Goal: Task Accomplishment & Management: Manage account settings

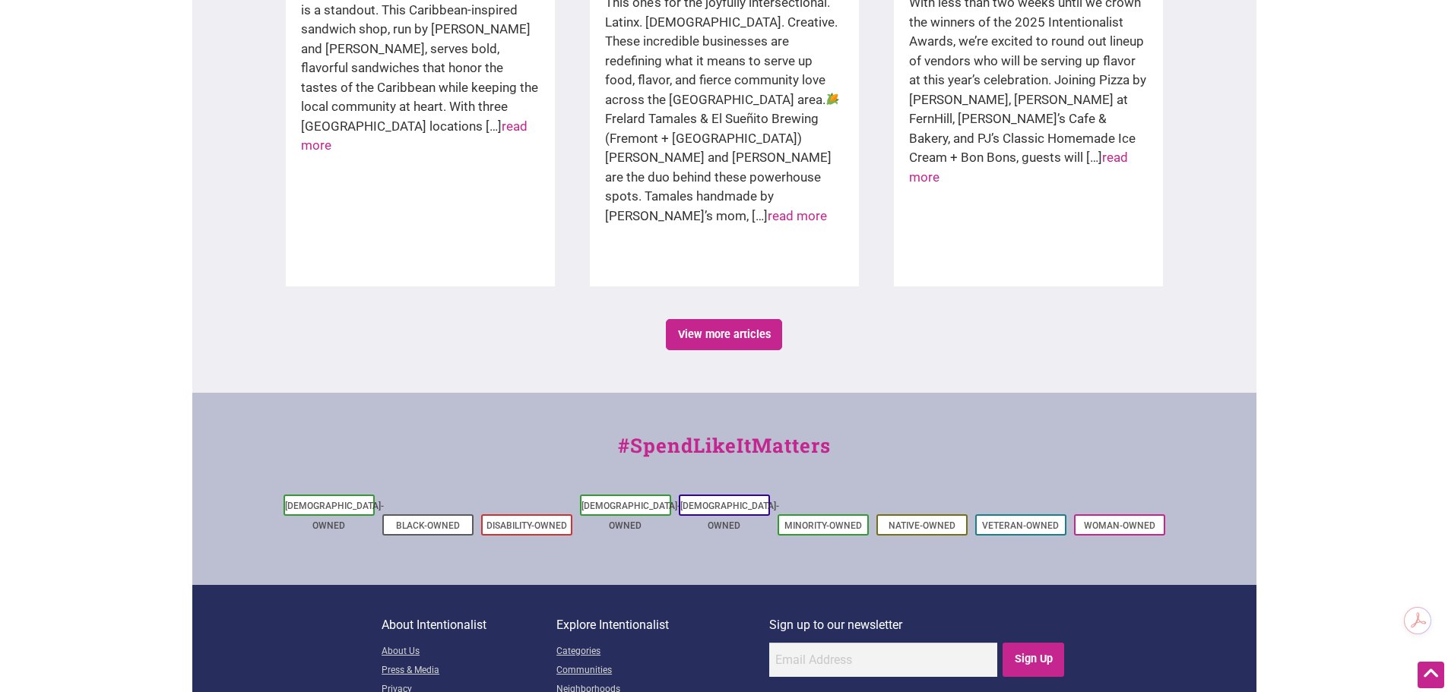
scroll to position [2533, 0]
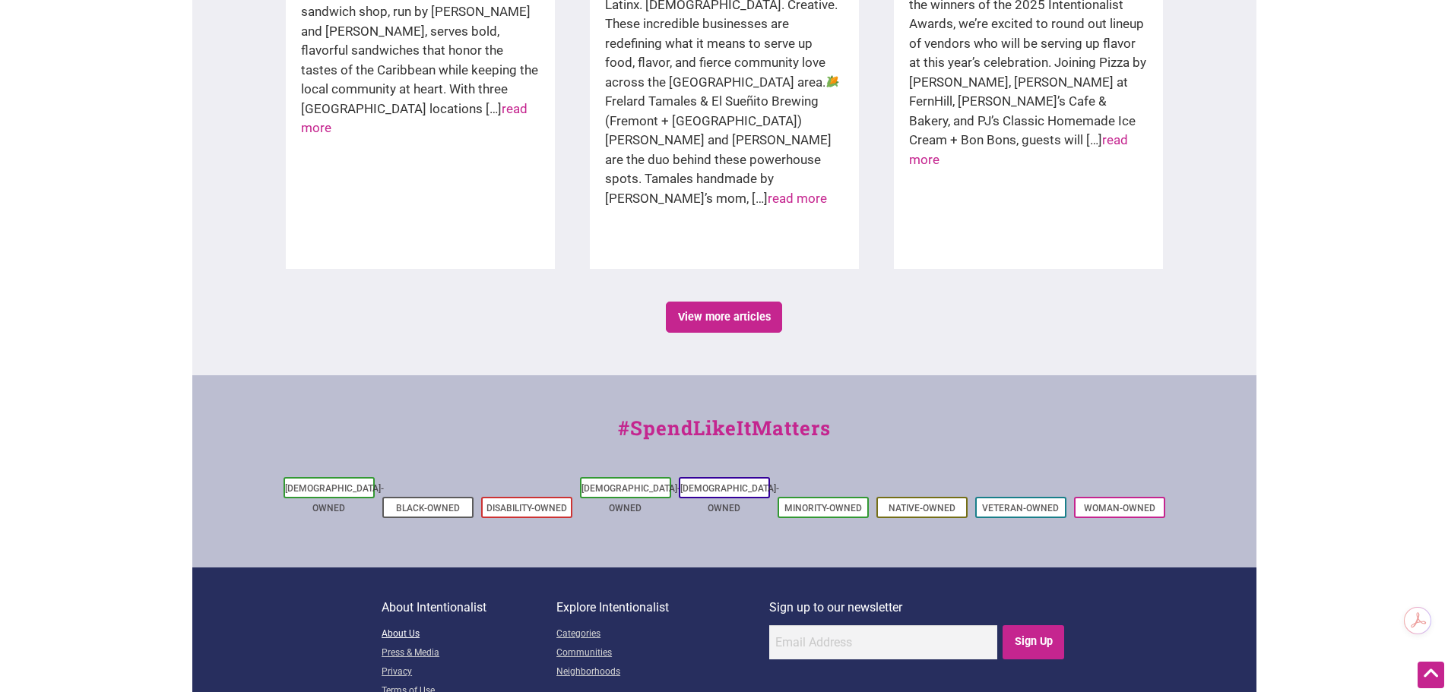
click at [404, 625] on link "About Us" at bounding box center [468, 634] width 175 height 19
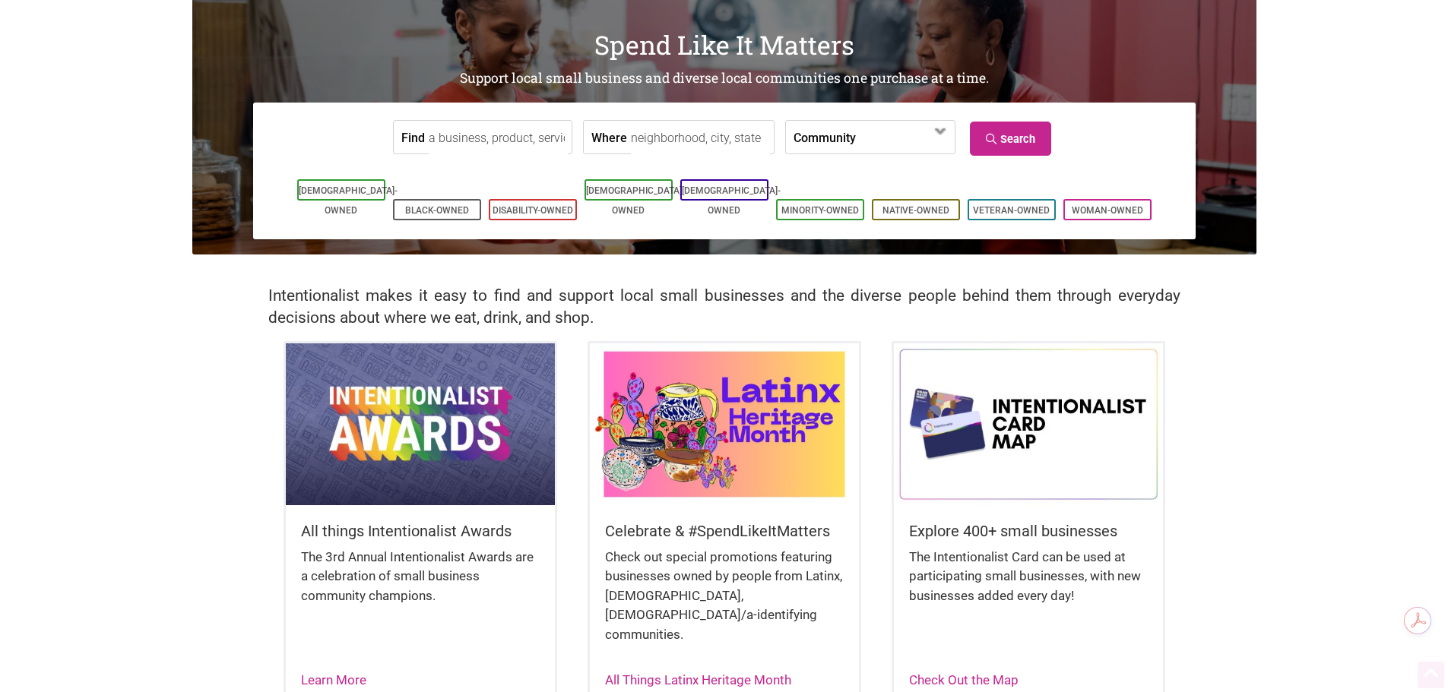
scroll to position [0, 0]
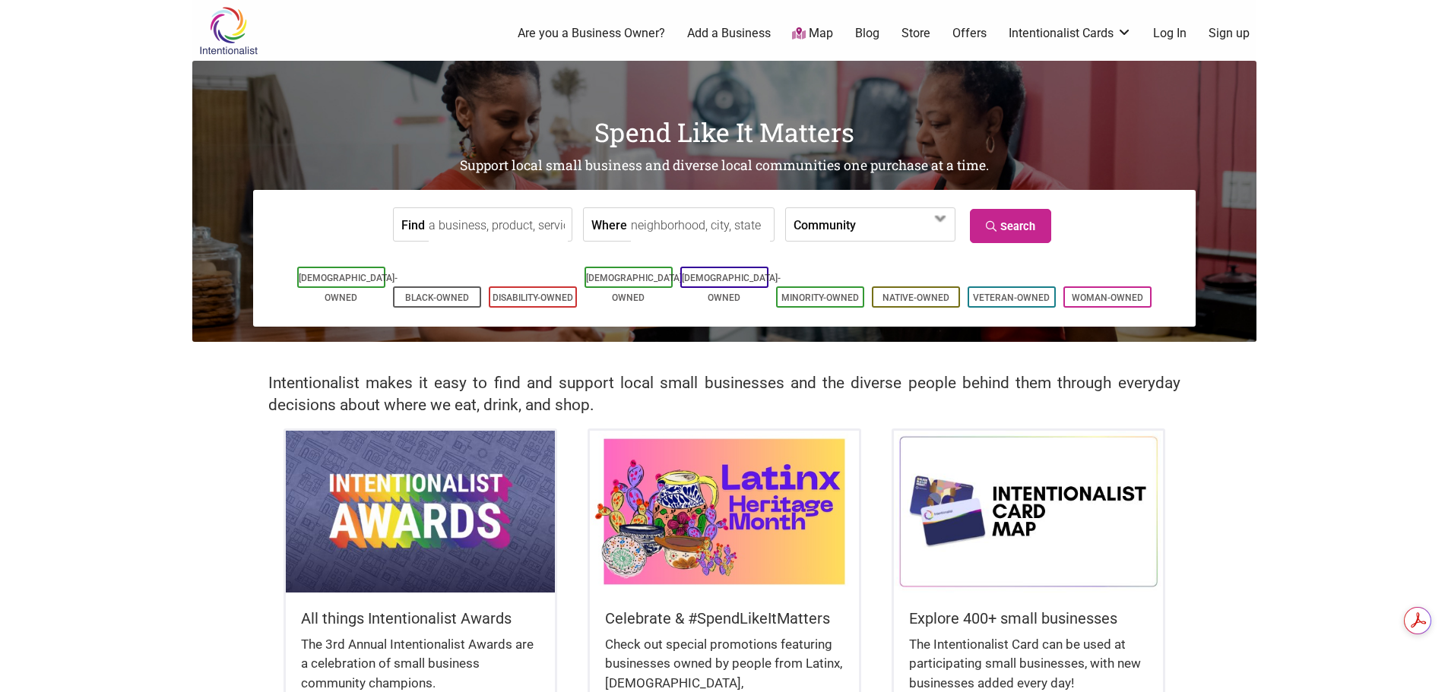
click at [652, 33] on link "Are you a Business Owner?" at bounding box center [590, 33] width 147 height 17
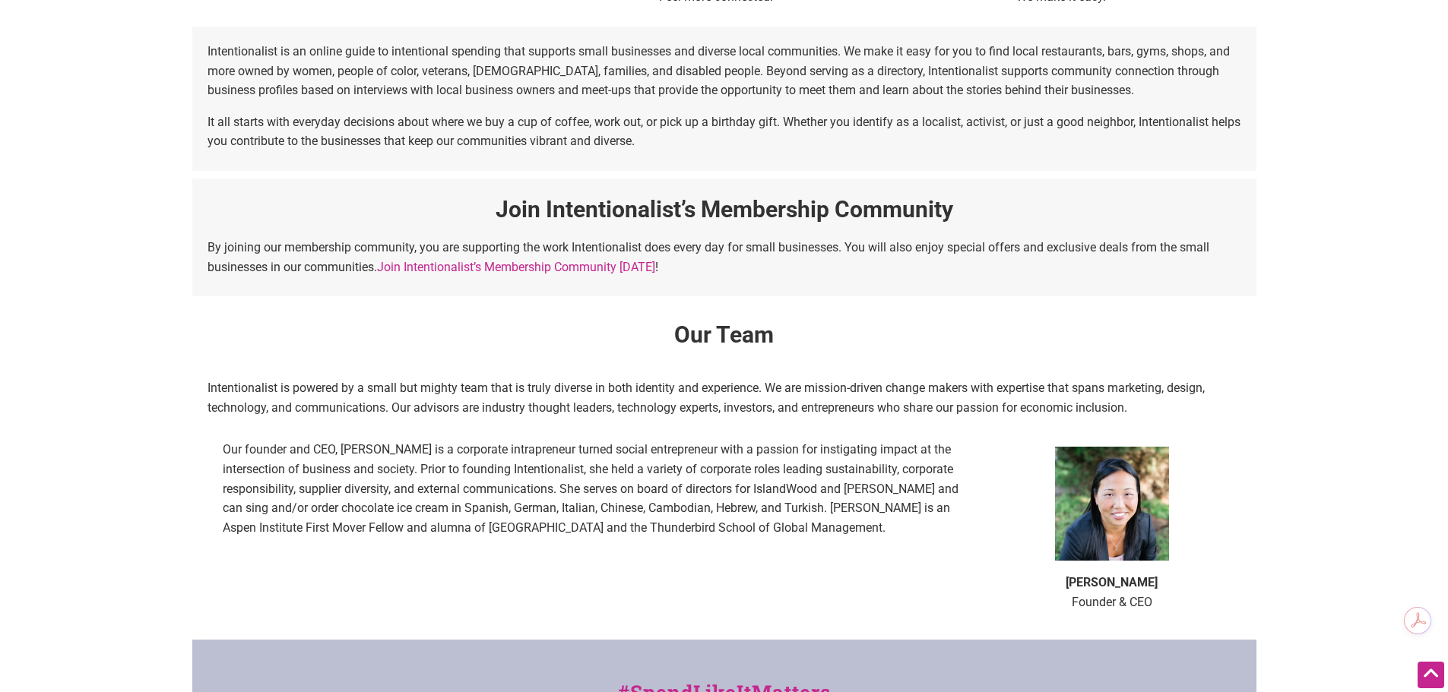
scroll to position [684, 0]
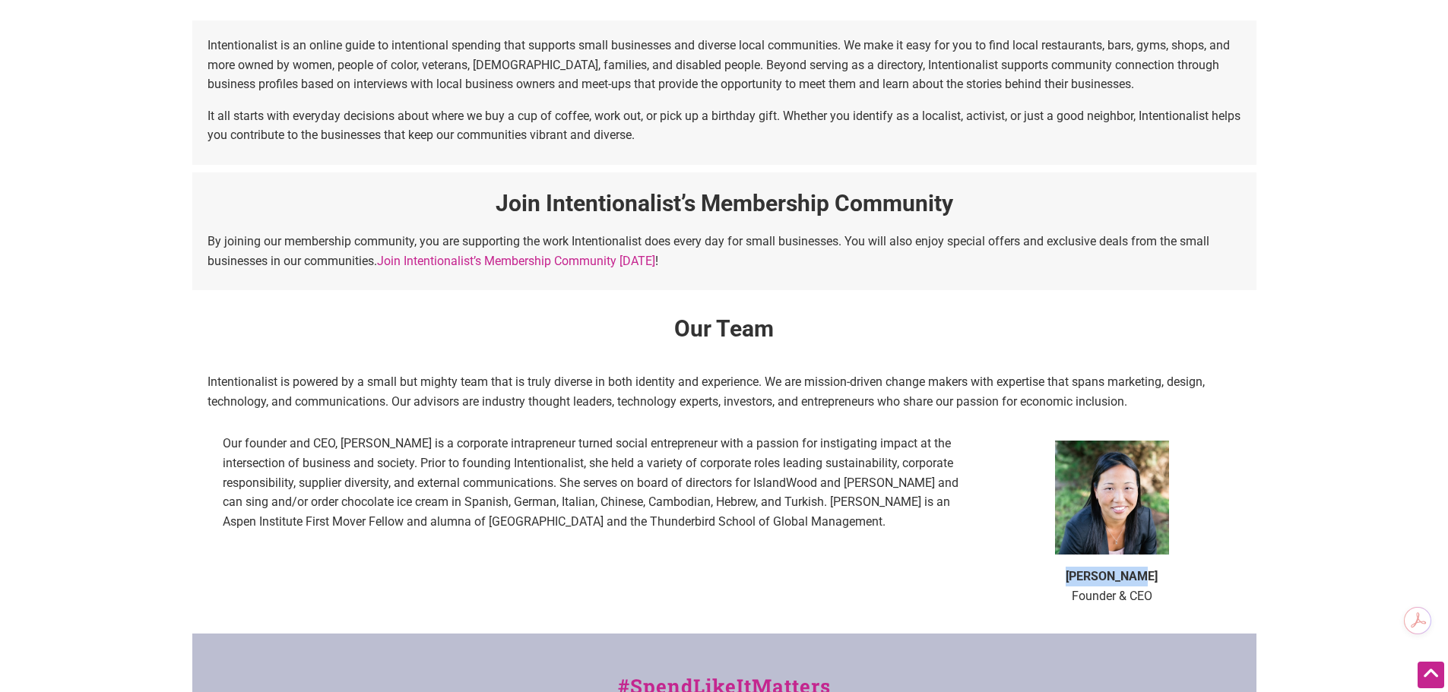
drag, startPoint x: 1084, startPoint y: 576, endPoint x: 1147, endPoint y: 579, distance: 63.1
click at [1147, 579] on p "[PERSON_NAME] Founder & CEO" at bounding box center [1112, 586] width 228 height 39
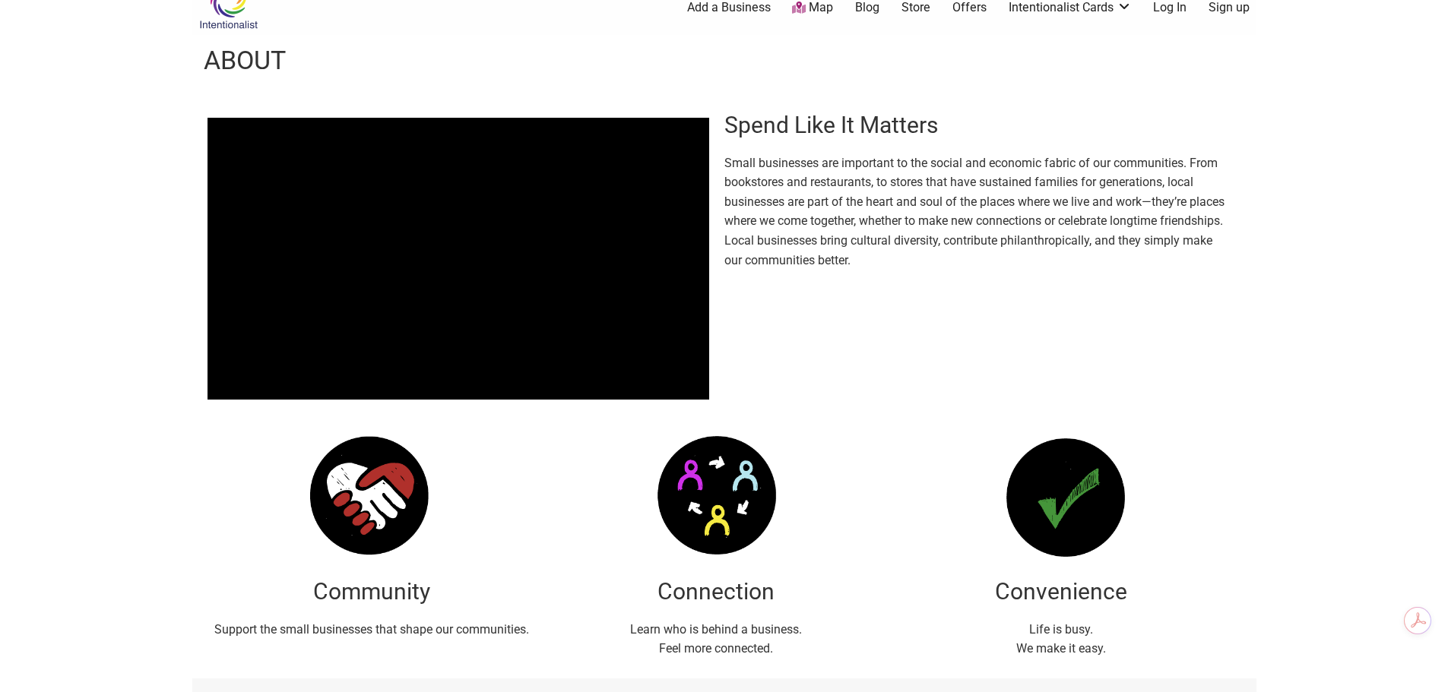
scroll to position [0, 0]
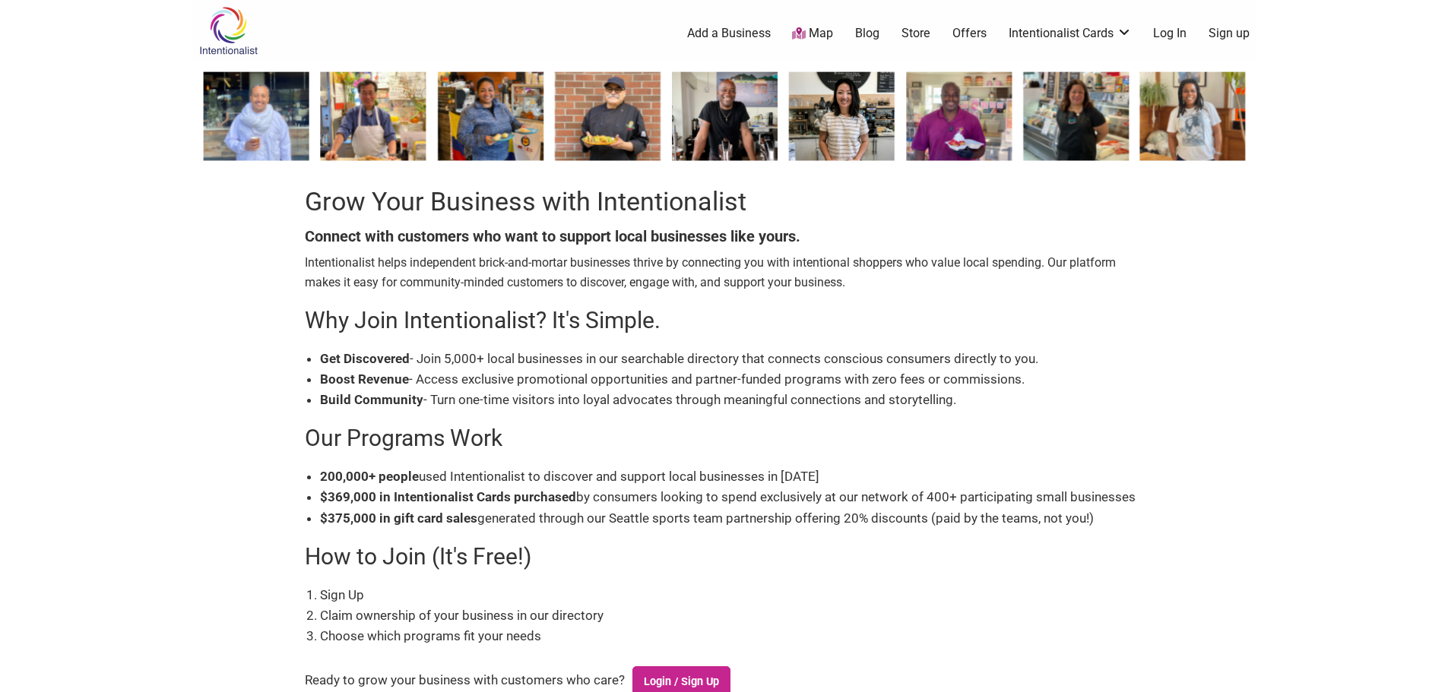
drag, startPoint x: 343, startPoint y: 363, endPoint x: 1024, endPoint y: 394, distance: 680.8
click at [1024, 394] on ul "Get Discovered - Join 5,000+ local businesses in our searchable directory that …" at bounding box center [732, 380] width 824 height 62
click at [990, 381] on li "Boost Revenue - Access exclusive promotional opportunities and partner-funded p…" at bounding box center [732, 379] width 824 height 21
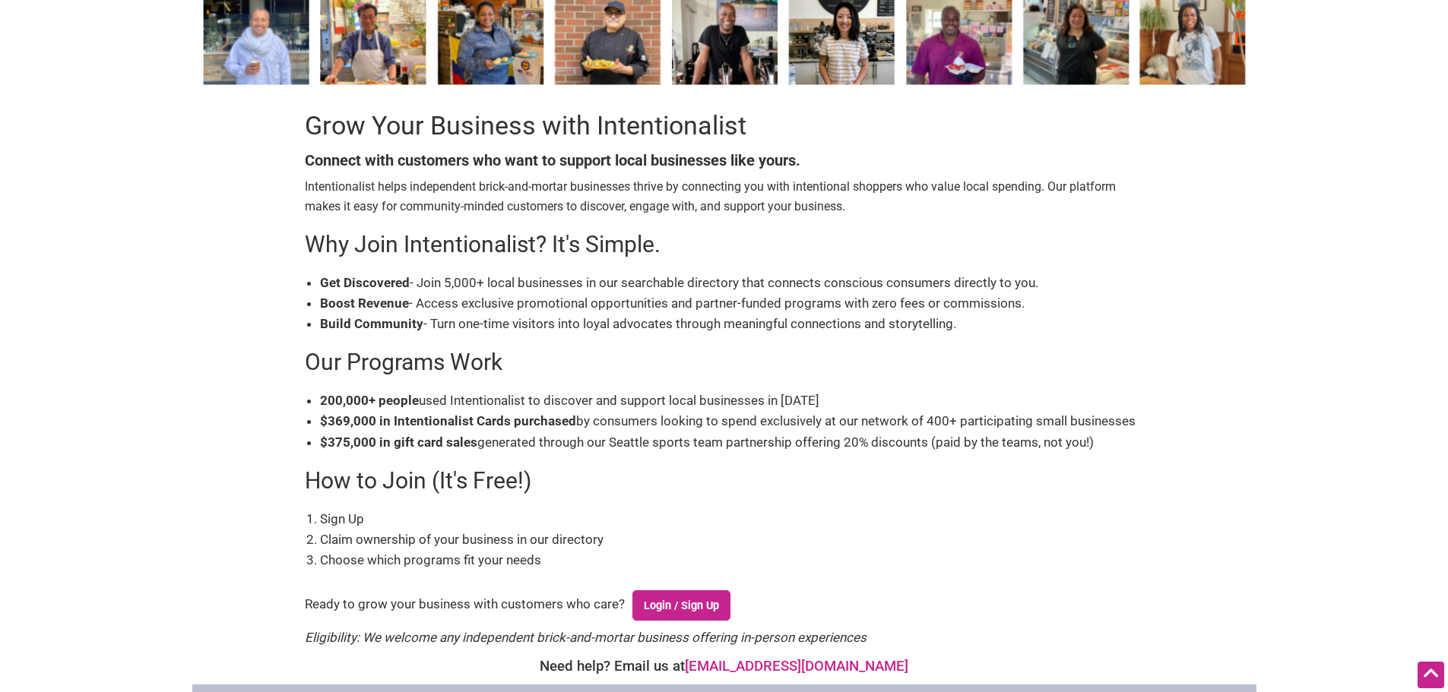
scroll to position [152, 0]
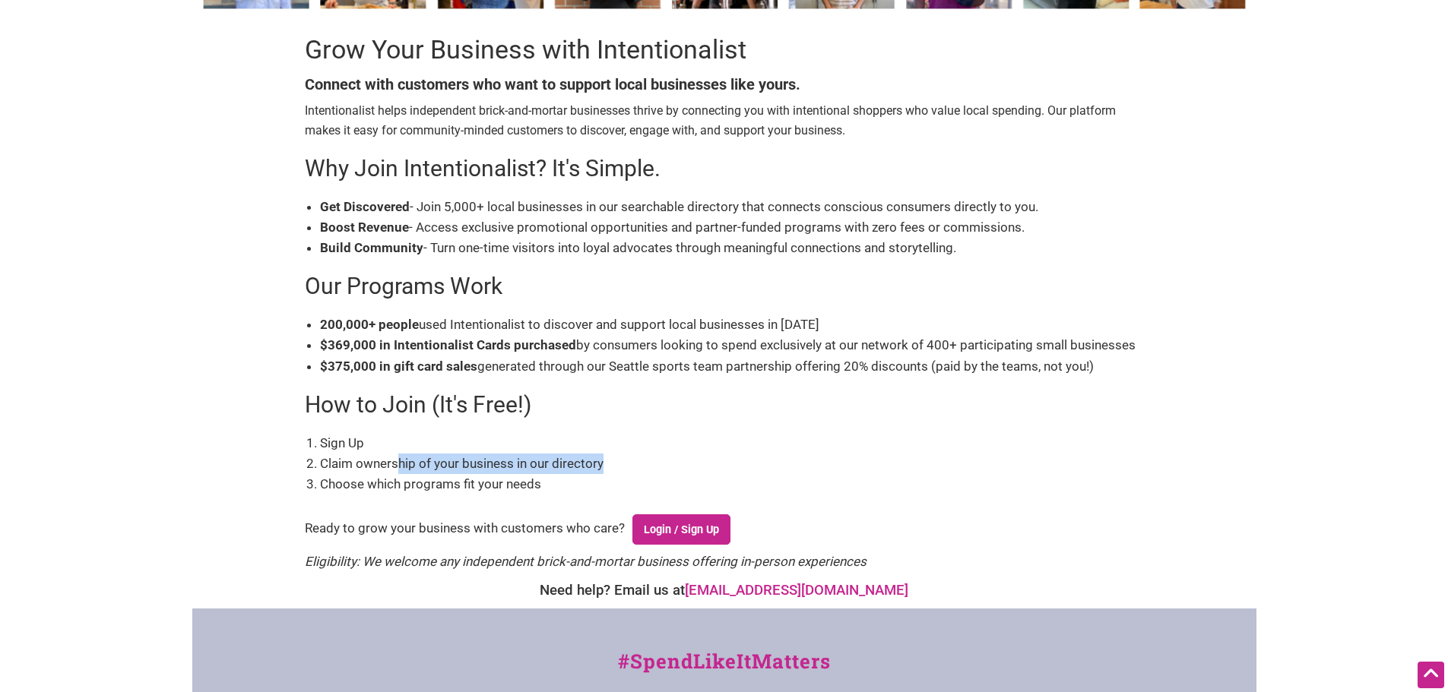
drag, startPoint x: 398, startPoint y: 467, endPoint x: 625, endPoint y: 463, distance: 227.2
click at [625, 463] on li "Claim ownership of your business in our directory" at bounding box center [732, 464] width 824 height 21
drag, startPoint x: 321, startPoint y: 487, endPoint x: 581, endPoint y: 490, distance: 260.7
click at [581, 490] on li "Choose which programs fit your needs" at bounding box center [732, 484] width 824 height 21
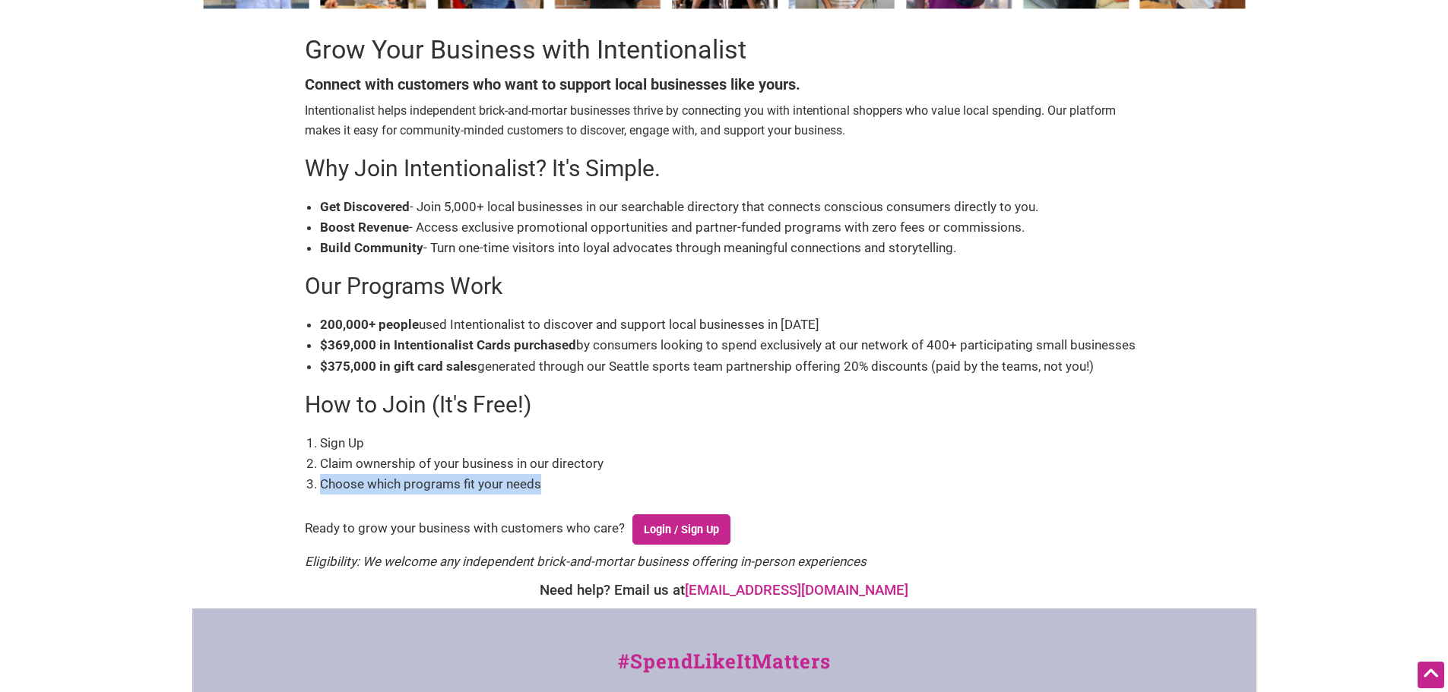
click at [581, 490] on li "Choose which programs fit your needs" at bounding box center [732, 484] width 824 height 21
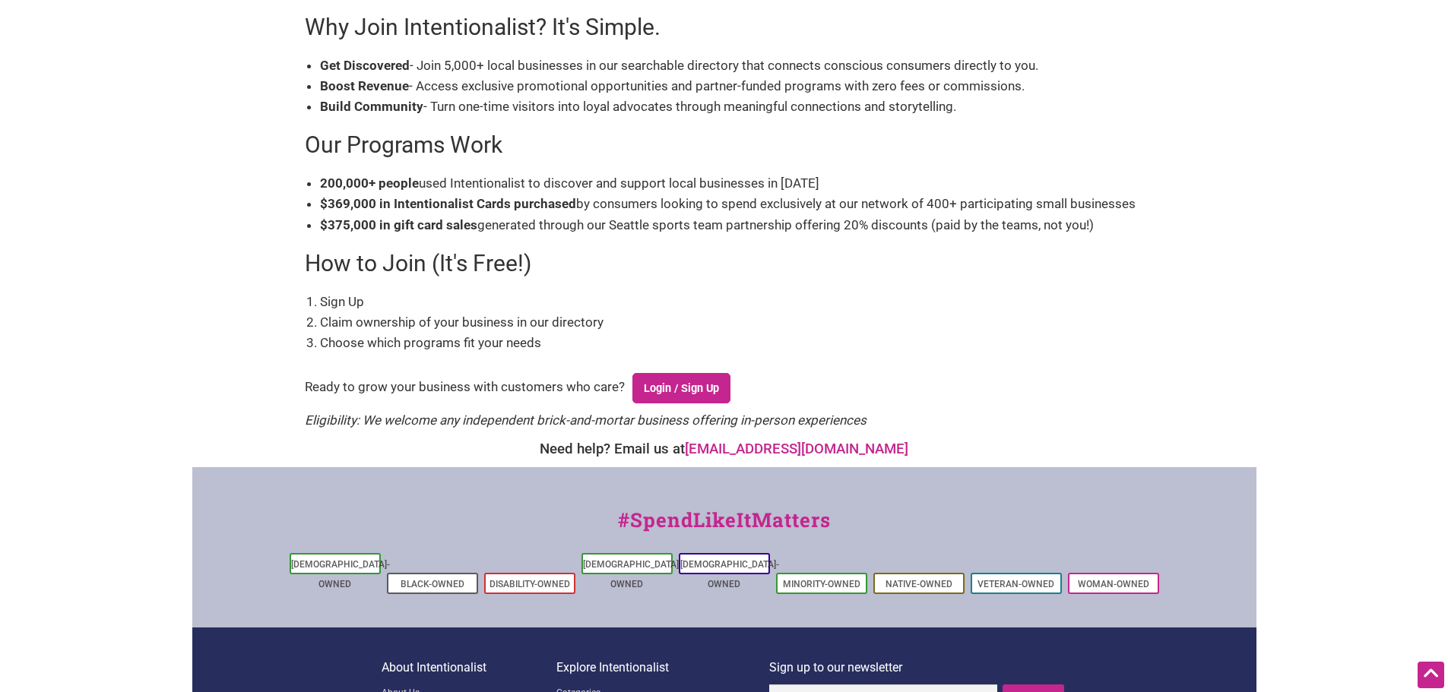
scroll to position [304, 0]
